Goal: Ask a question

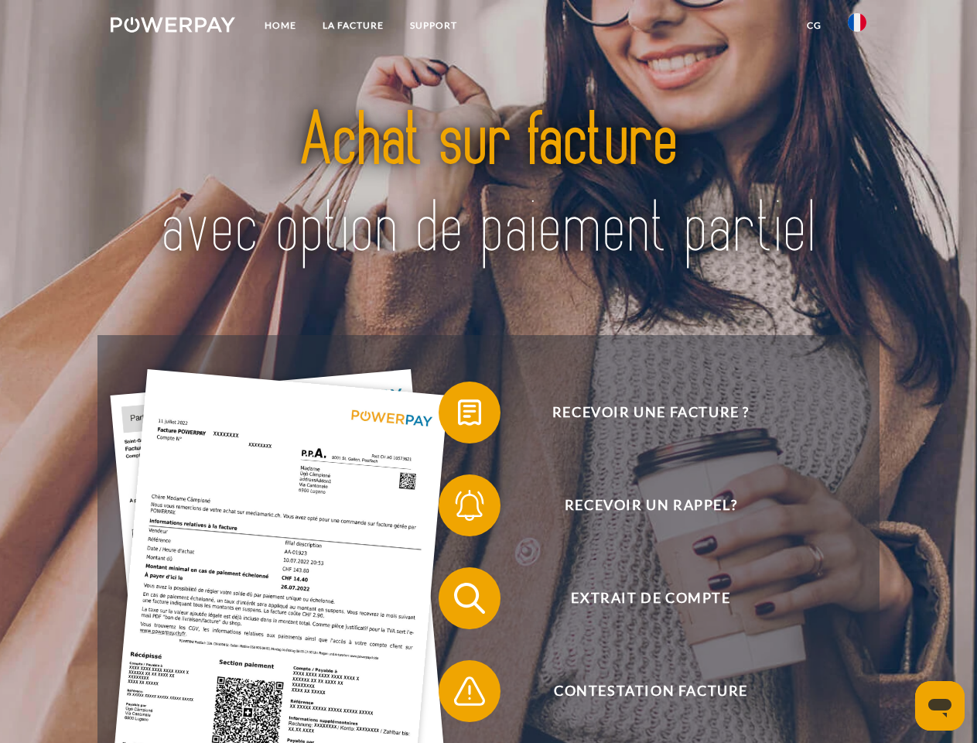
click at [173, 27] on img at bounding box center [173, 24] width 125 height 15
click at [857, 27] on img at bounding box center [857, 22] width 19 height 19
click at [814, 26] on link "CG" at bounding box center [814, 26] width 41 height 28
click at [458, 416] on span at bounding box center [446, 412] width 77 height 77
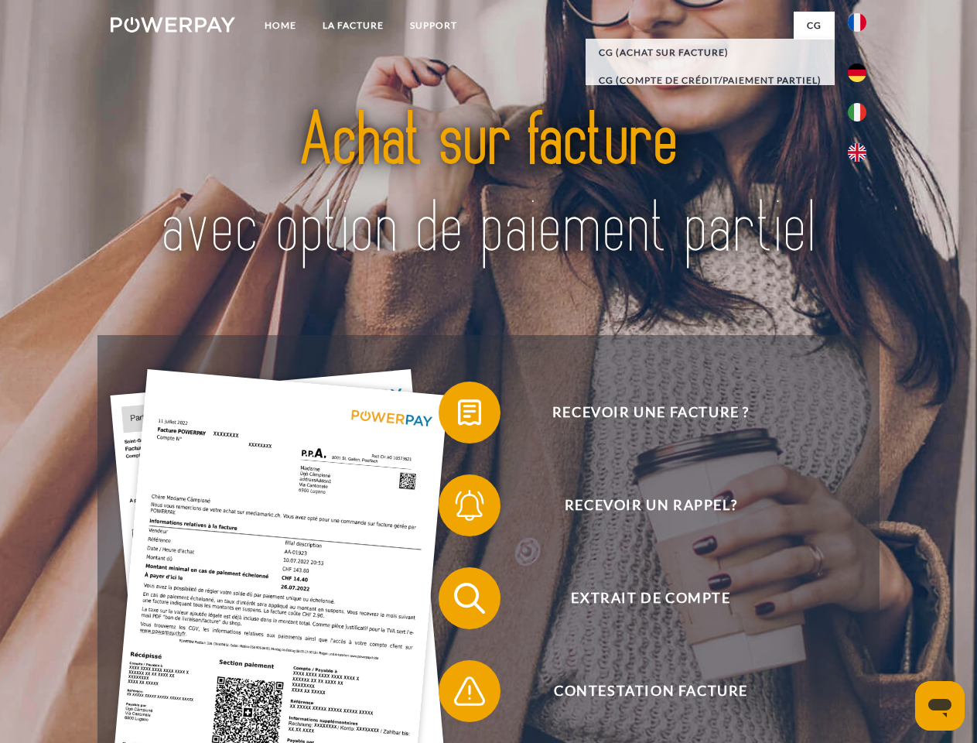
click at [458, 508] on span at bounding box center [446, 505] width 77 height 77
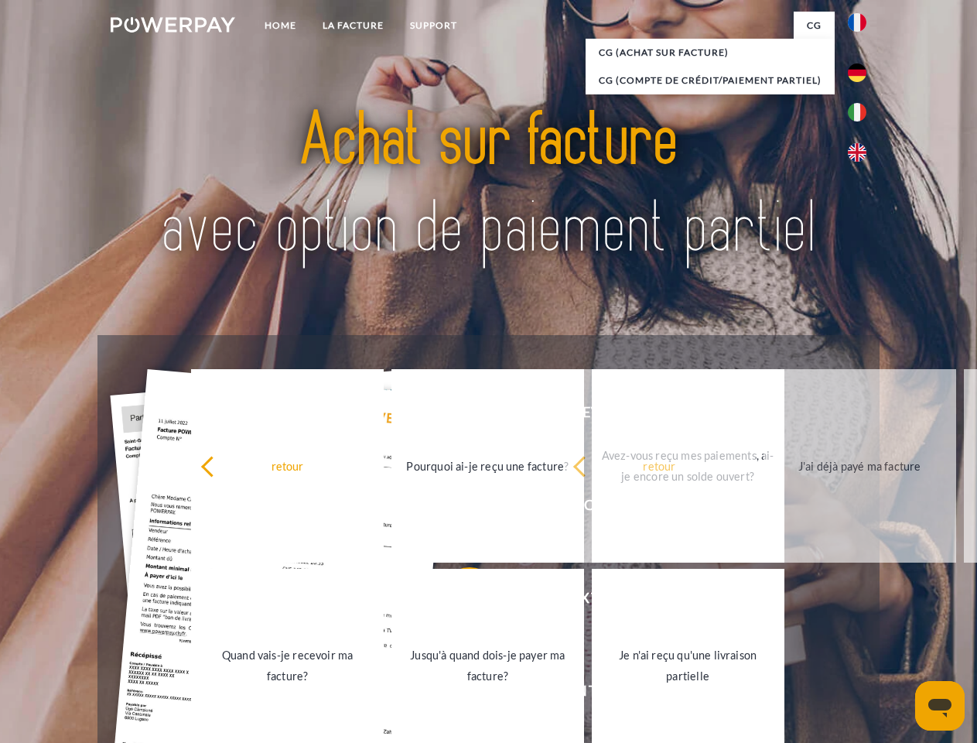
click at [458, 601] on link "Jusqu'à quand dois-je payer ma facture?" at bounding box center [488, 665] width 193 height 193
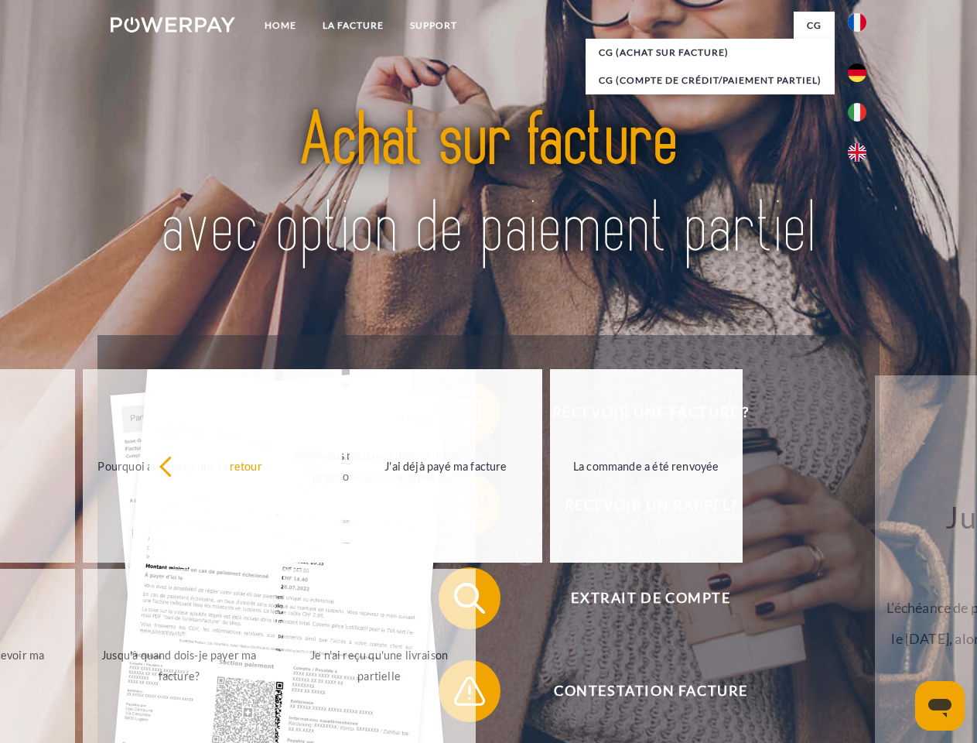
click at [458, 694] on link "Je n'ai reçu qu'une livraison partielle" at bounding box center [379, 665] width 193 height 193
click at [940, 706] on icon "Ouvrir la fenêtre de messagerie" at bounding box center [940, 708] width 23 height 19
